Goal: Information Seeking & Learning: Learn about a topic

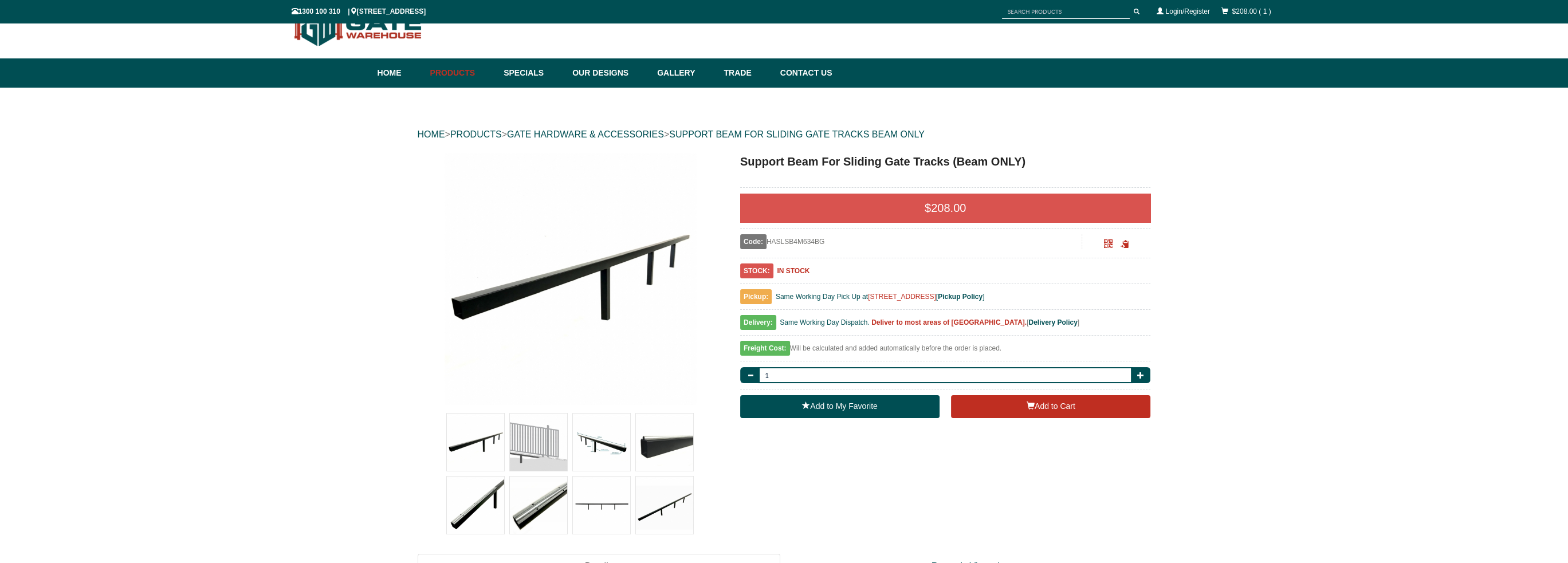
click at [592, 450] on img at bounding box center [602, 442] width 58 height 58
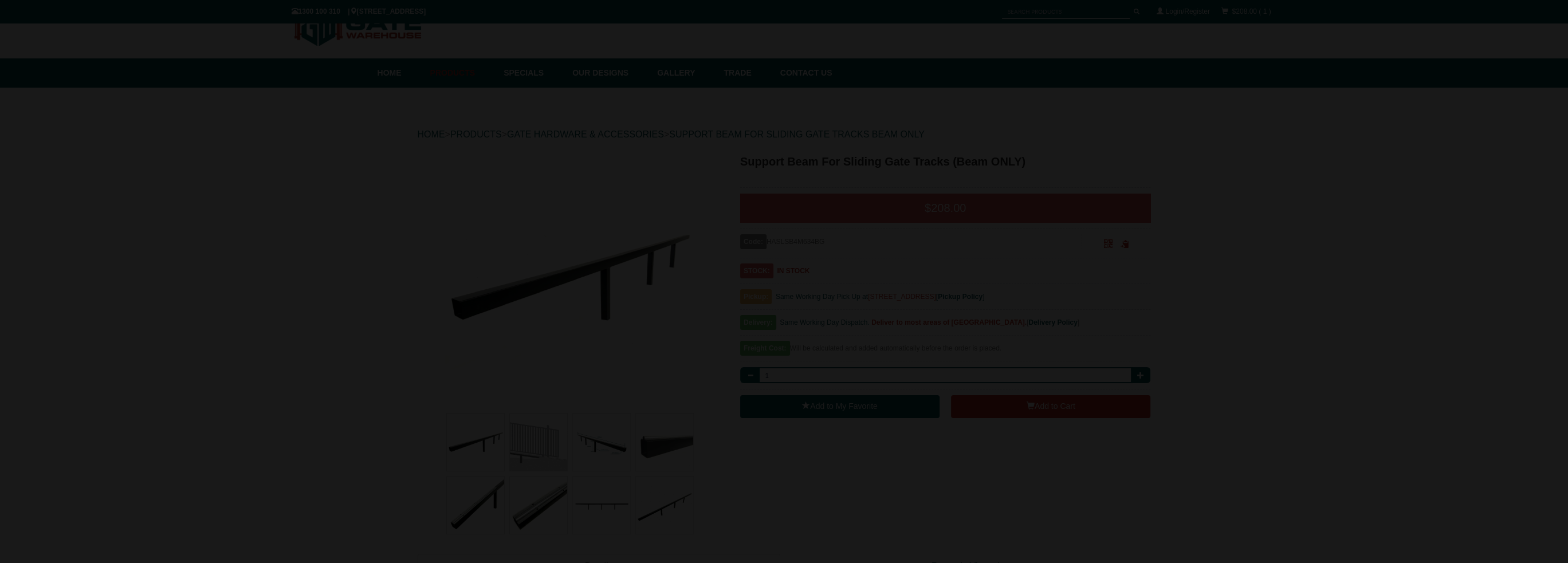
scroll to position [29, 0]
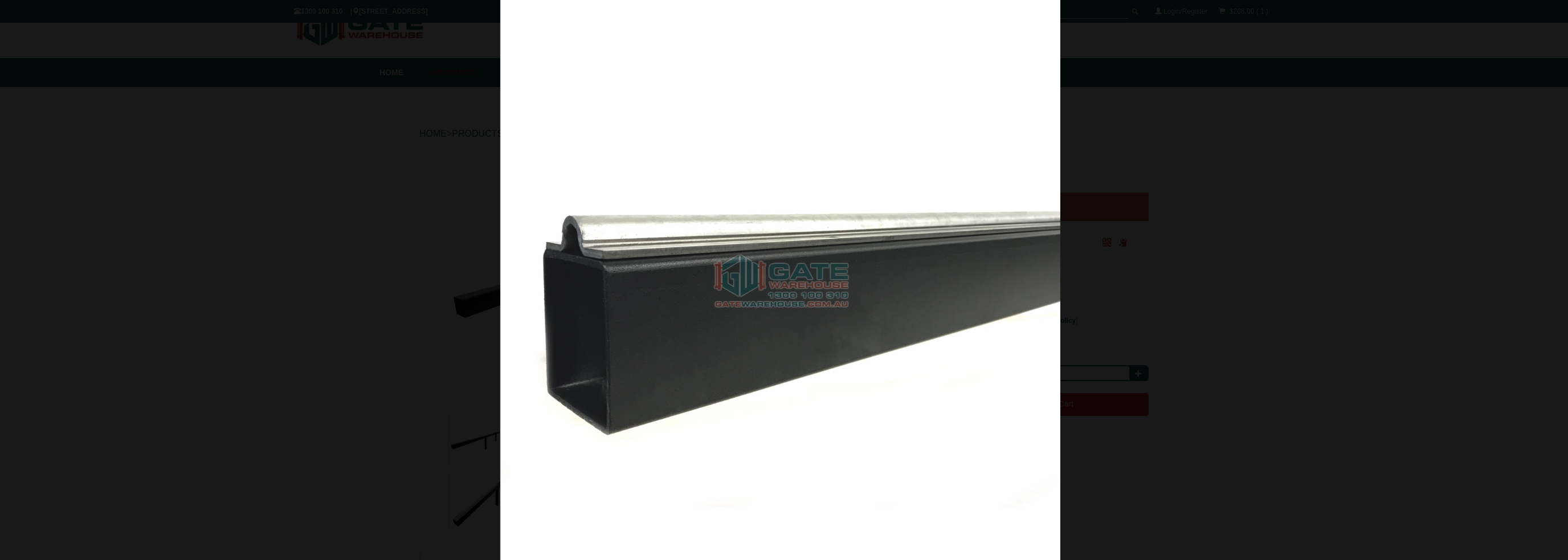
click at [362, 246] on div at bounding box center [780, 280] width 1568 height 560
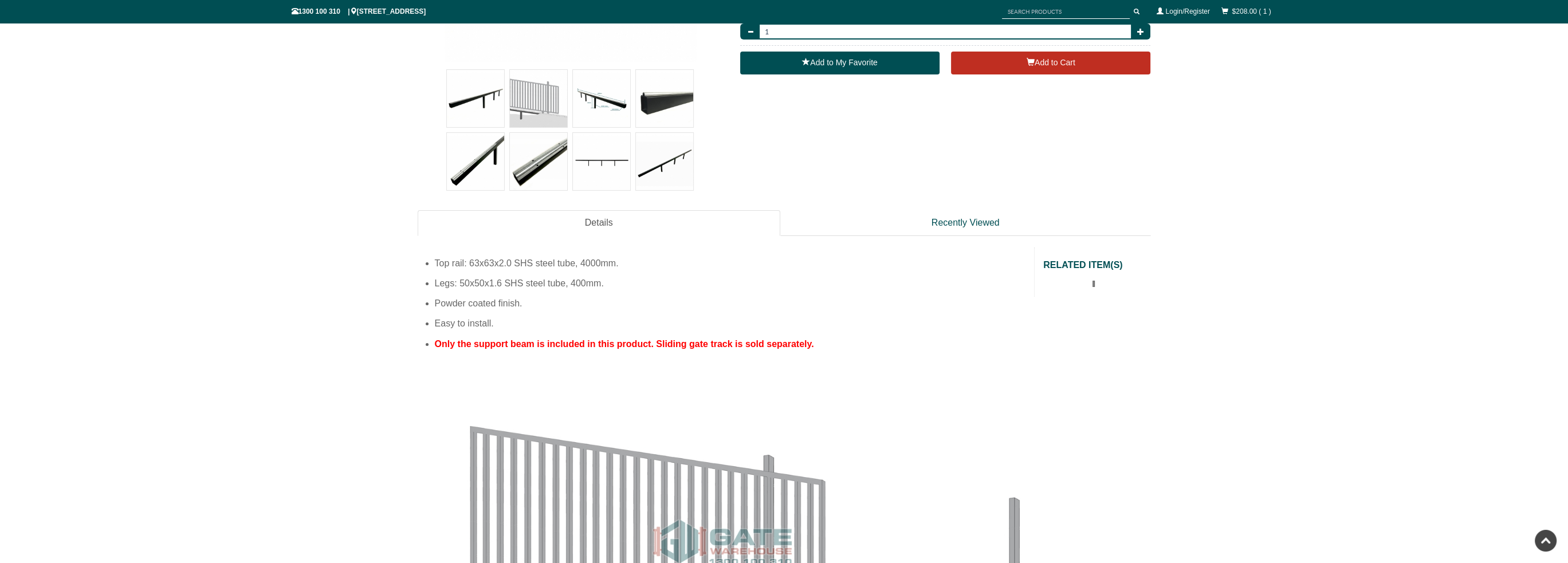
scroll to position [201, 0]
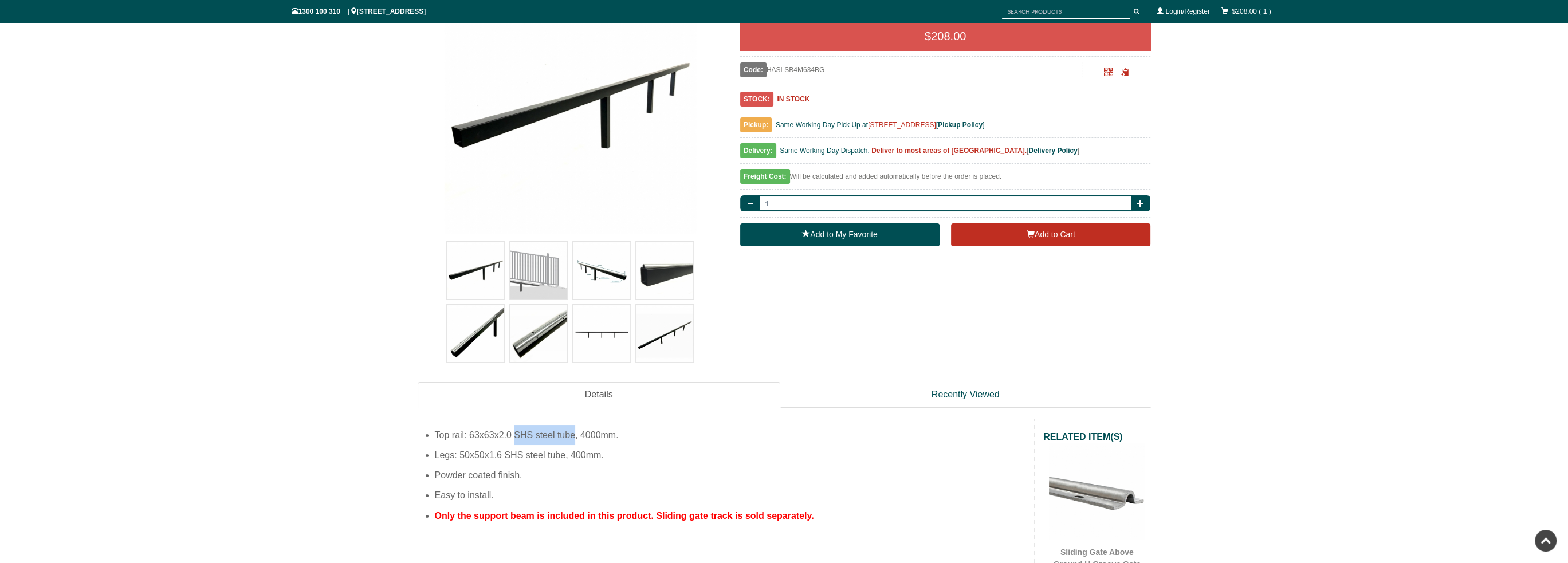
drag, startPoint x: 513, startPoint y: 430, endPoint x: 575, endPoint y: 437, distance: 62.4
click at [575, 437] on li "Top rail: 63x63x2.0 SHS steel tube, 4000mm." at bounding box center [730, 435] width 591 height 20
copy li "SHS steel tube"
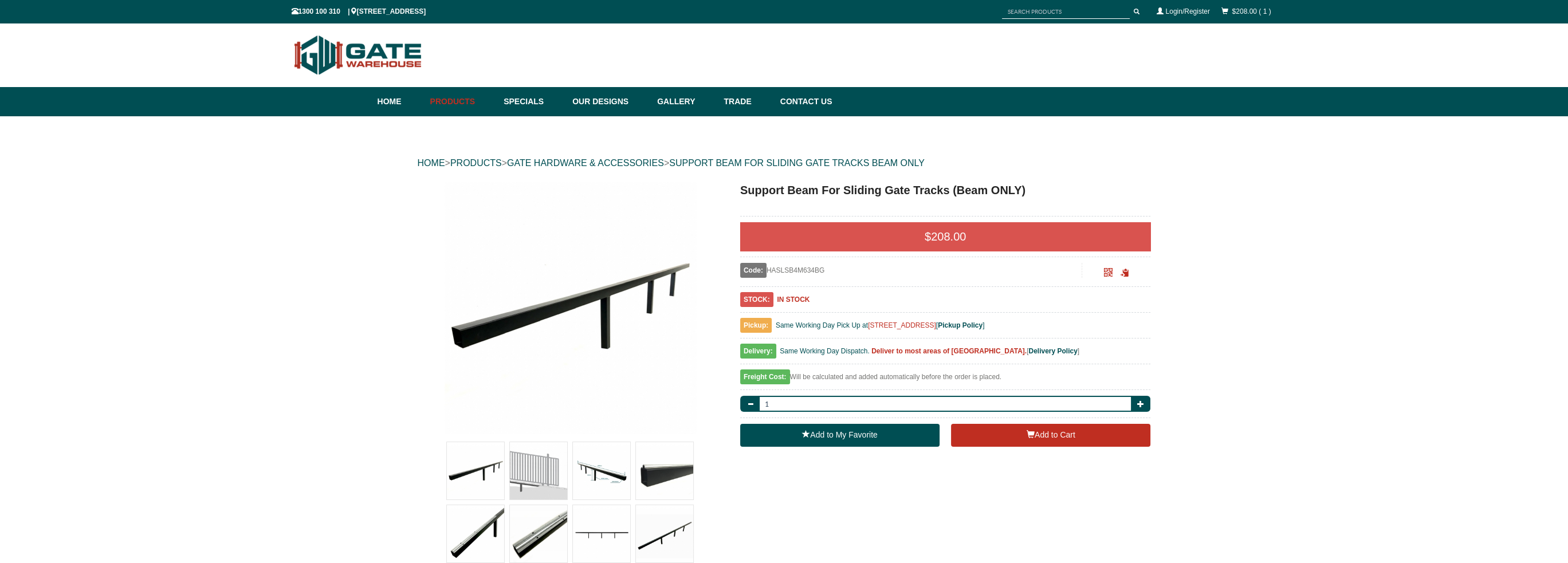
scroll to position [344, 0]
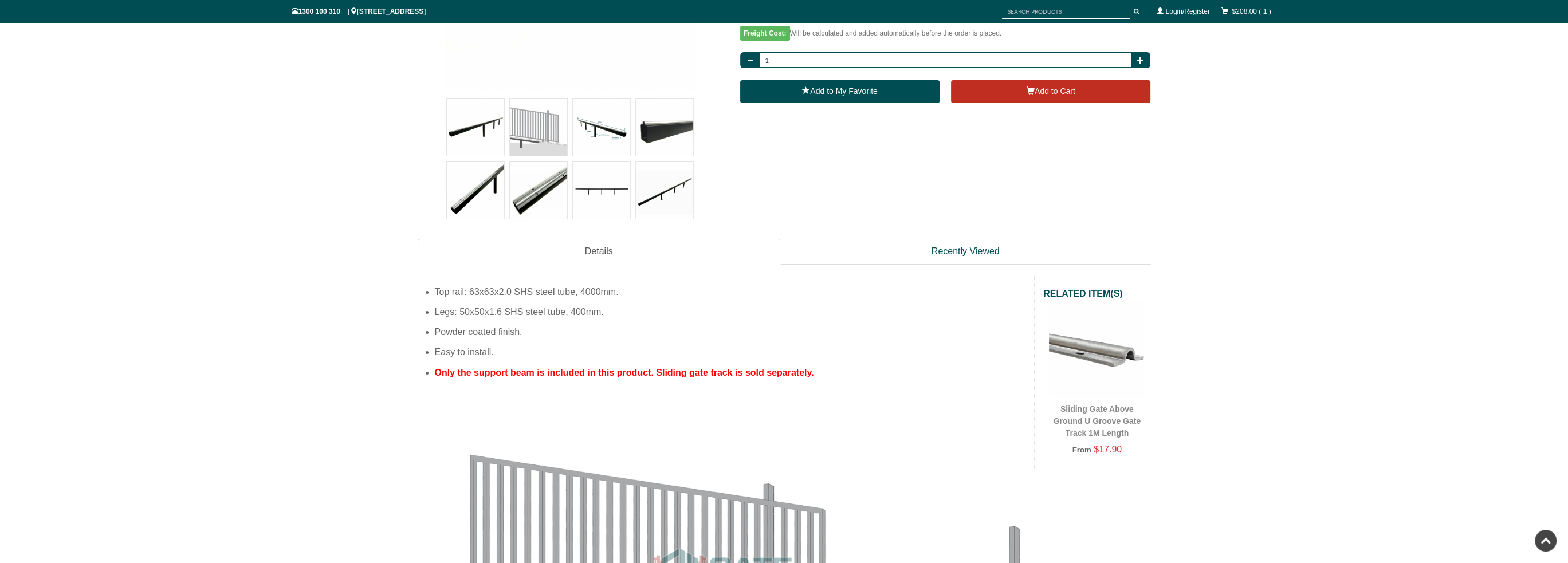
click at [511, 332] on li "Powder coated finish." at bounding box center [730, 332] width 591 height 20
click at [512, 332] on li "Powder coated finish." at bounding box center [730, 332] width 591 height 20
click at [590, 371] on span "Only the support beam is included in this product. Sliding gate track is sold s…" at bounding box center [624, 373] width 379 height 10
click at [474, 196] on img at bounding box center [476, 190] width 58 height 58
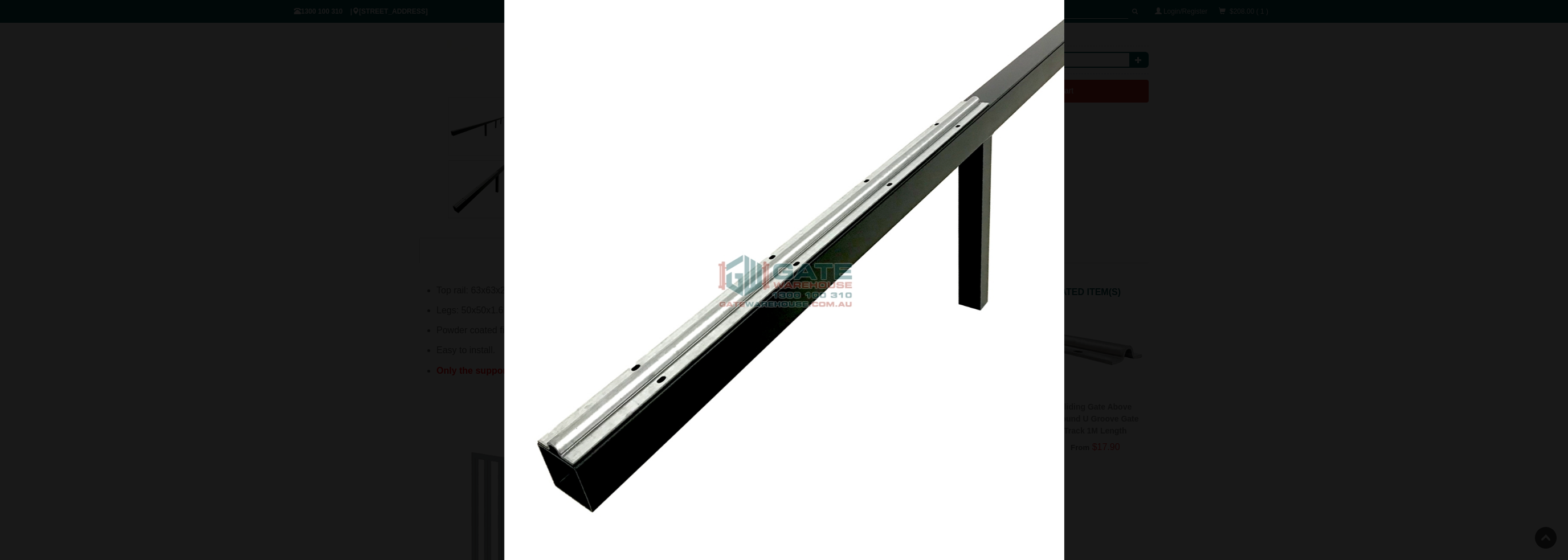
click at [345, 248] on div at bounding box center [784, 280] width 1568 height 560
